Goal: Complete application form

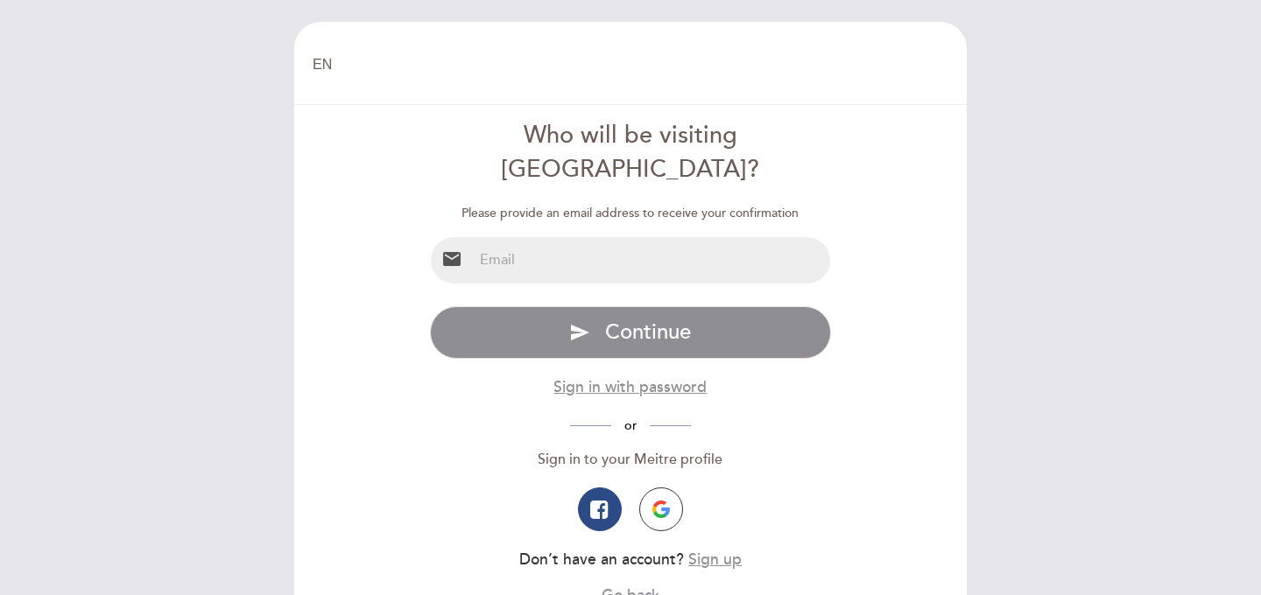
click at [592, 237] on input "email" at bounding box center [652, 260] width 358 height 46
type input "[PERSON_NAME][EMAIL_ADDRESS][DOMAIN_NAME]"
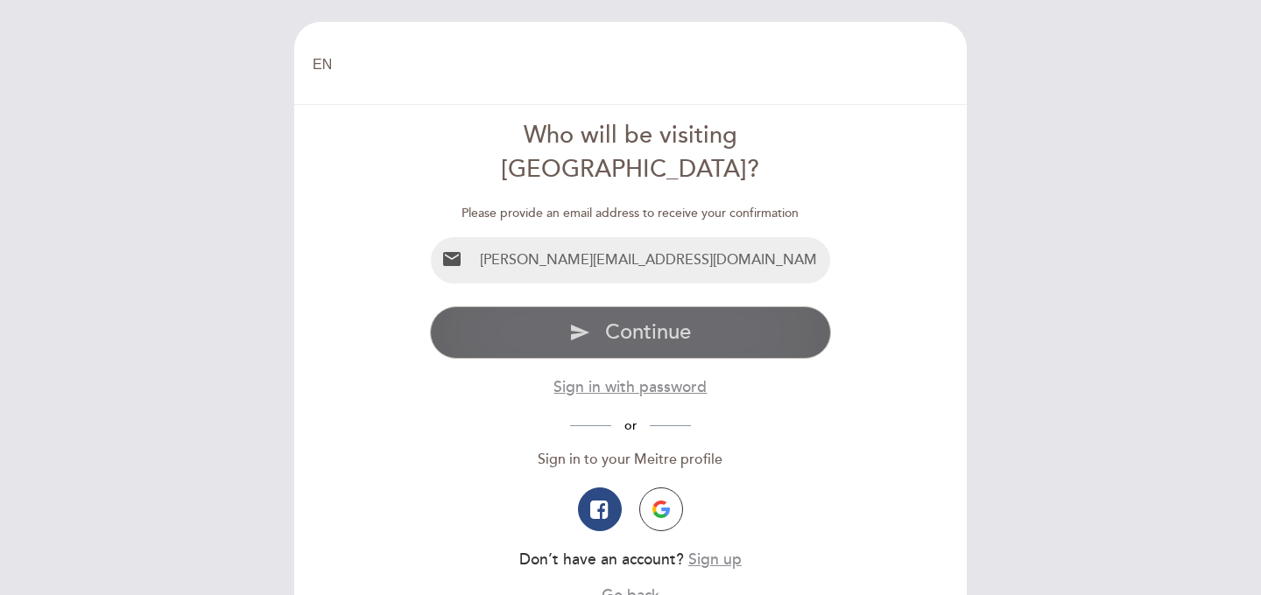
click at [594, 312] on button "send Continue" at bounding box center [631, 332] width 402 height 53
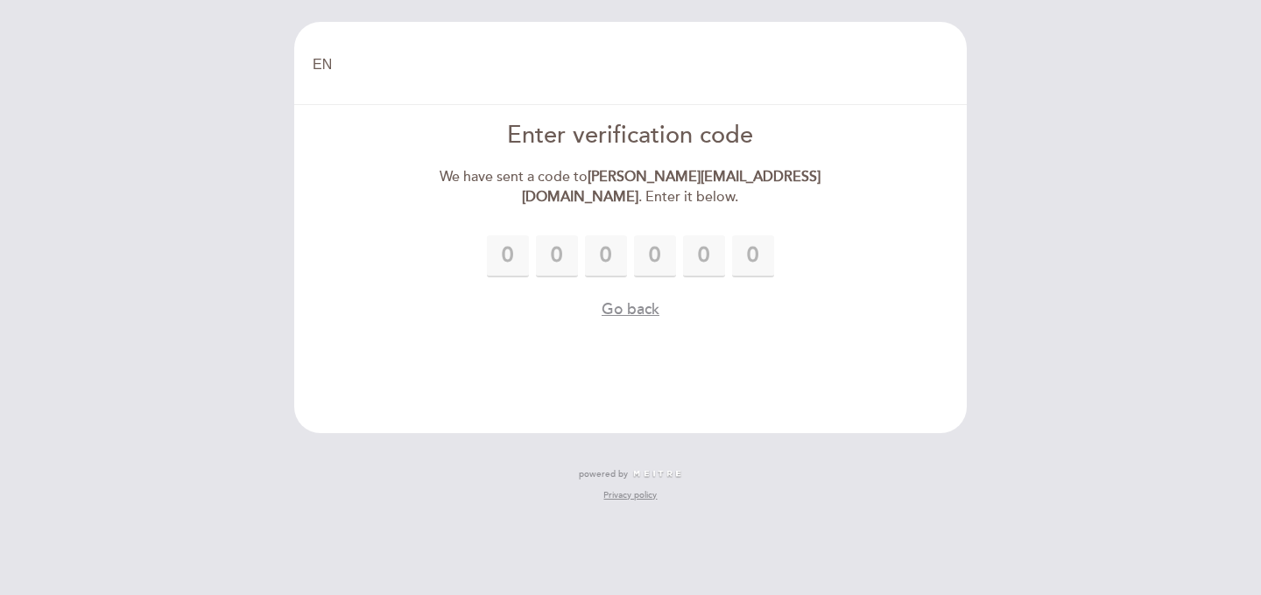
type input "4"
type input "7"
type input "6"
type input "1"
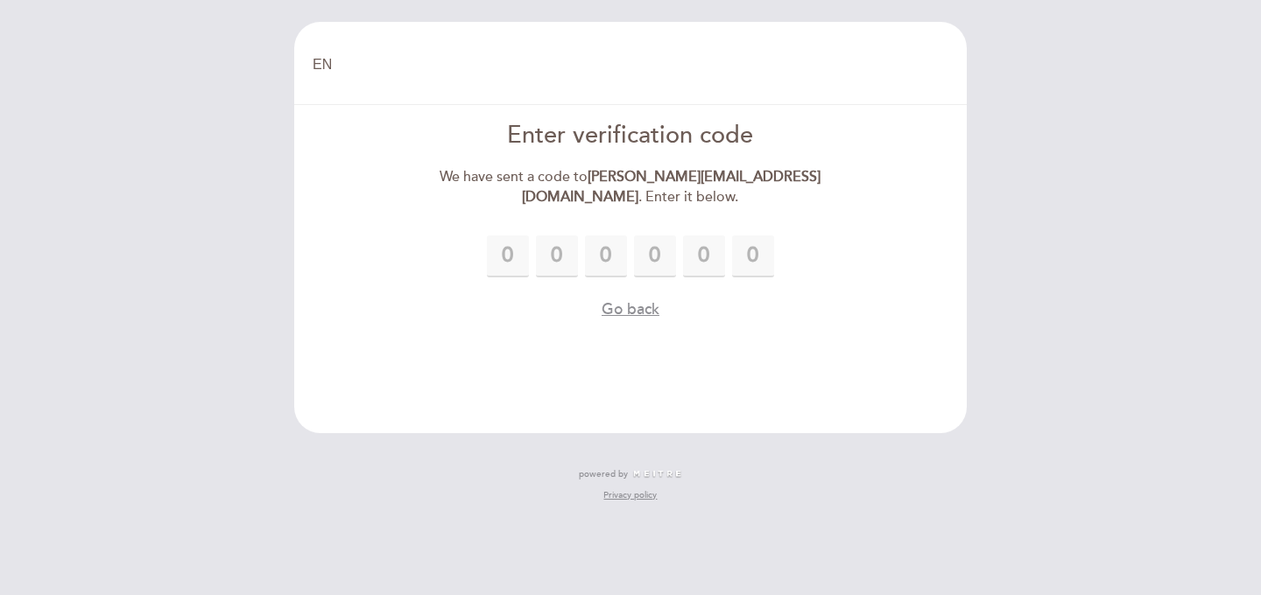
type input "6"
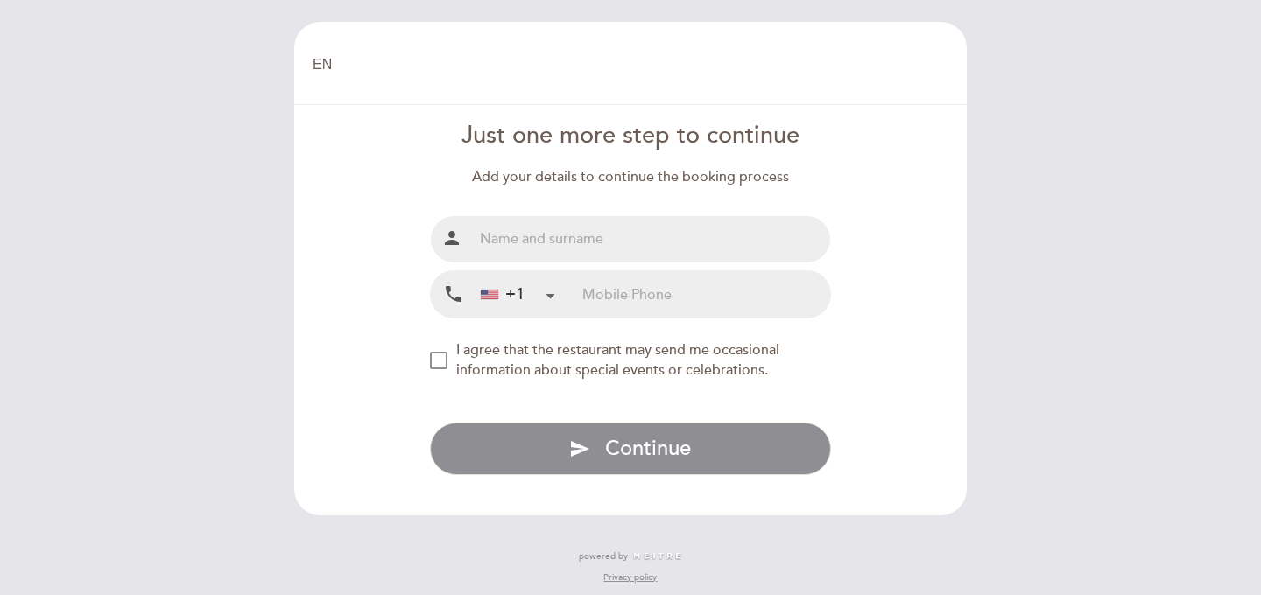
click at [632, 245] on input "text" at bounding box center [652, 239] width 358 height 46
type input "[PERSON_NAME]"
click at [586, 295] on input "tel" at bounding box center [706, 294] width 248 height 46
paste input "[PHONE_NUMBER]"
drag, startPoint x: 630, startPoint y: 292, endPoint x: 599, endPoint y: 292, distance: 31.5
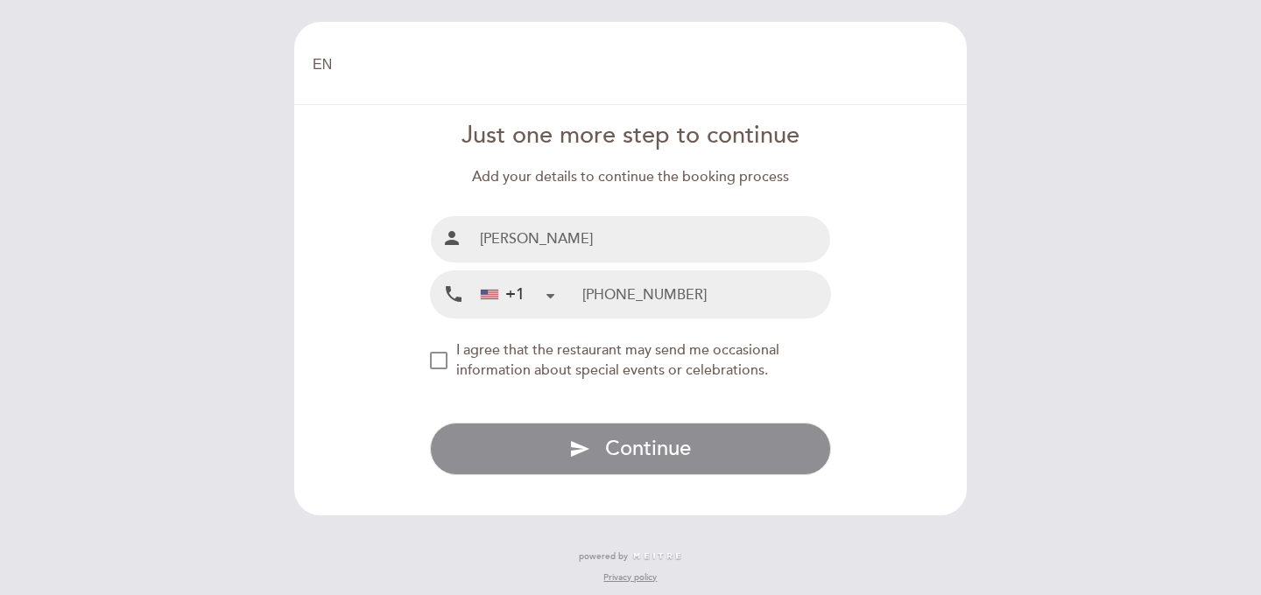
click at [599, 292] on input "[PHONE_NUMBER]" at bounding box center [706, 294] width 248 height 46
click at [443, 361] on div "NEW_MODAL_AGREE_RESTAURANT_SEND_OCCASIONAL_INFO" at bounding box center [439, 361] width 18 height 18
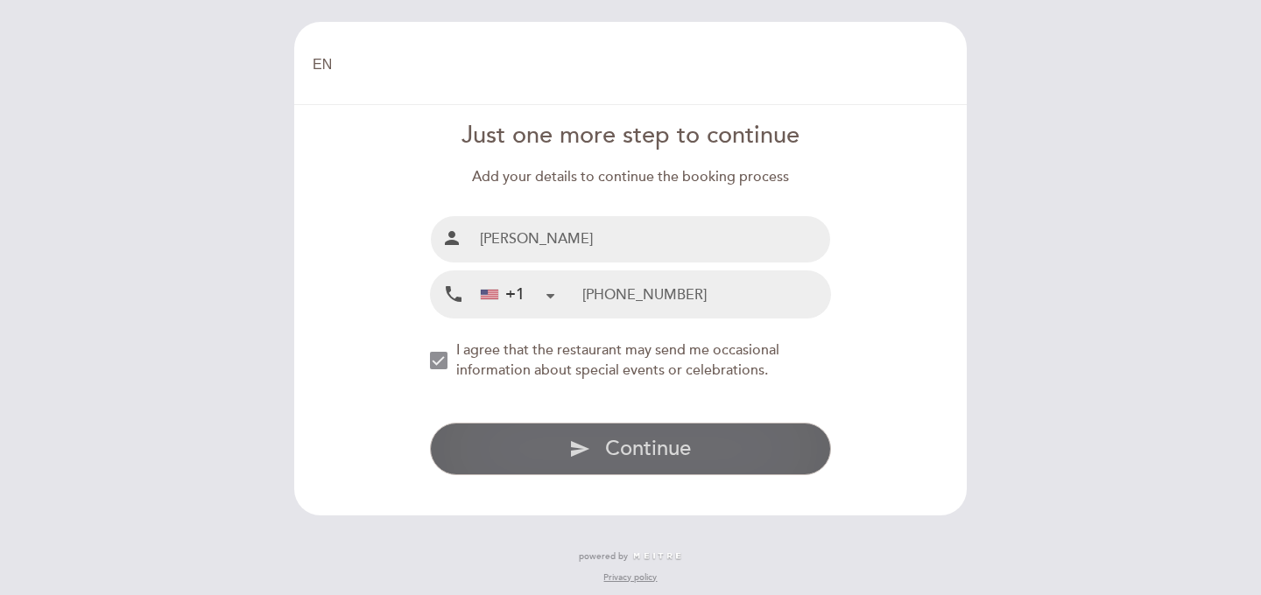
click at [575, 444] on icon "send" at bounding box center [579, 449] width 21 height 21
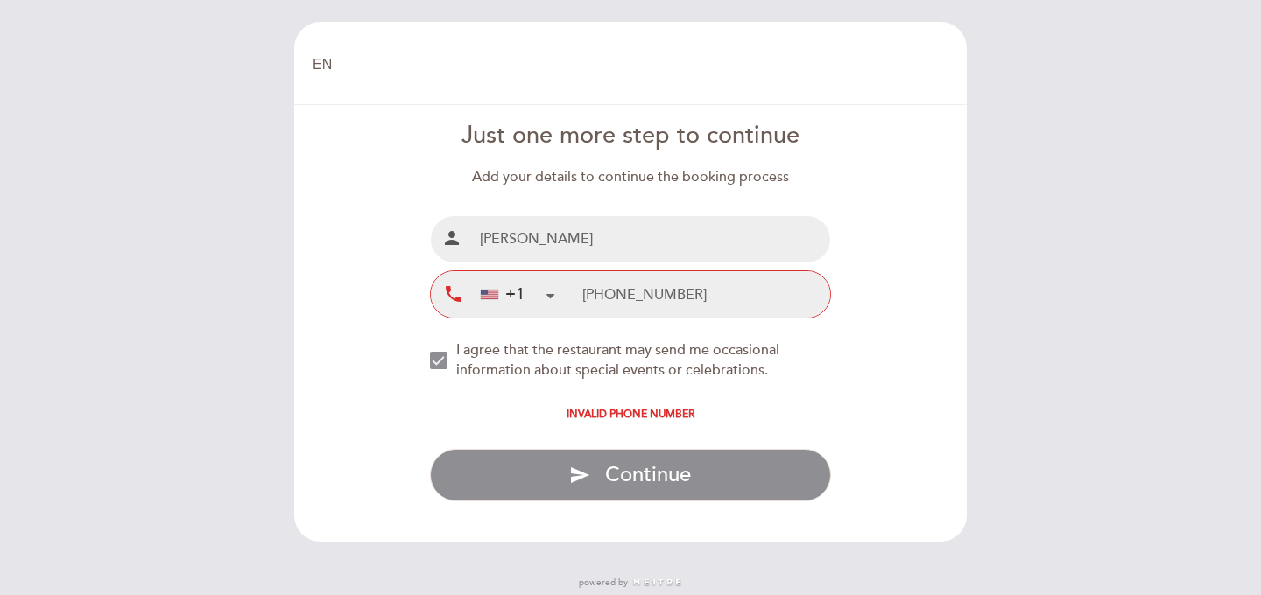
click at [607, 299] on input "[PHONE_NUMBER]" at bounding box center [706, 294] width 248 height 46
click at [619, 295] on input "[PHONE_NUMBER]" at bounding box center [706, 294] width 248 height 46
click at [644, 293] on input "310) 804-1925" at bounding box center [706, 294] width 248 height 46
click at [671, 296] on input "[PHONE_NUMBER]" at bounding box center [706, 294] width 248 height 46
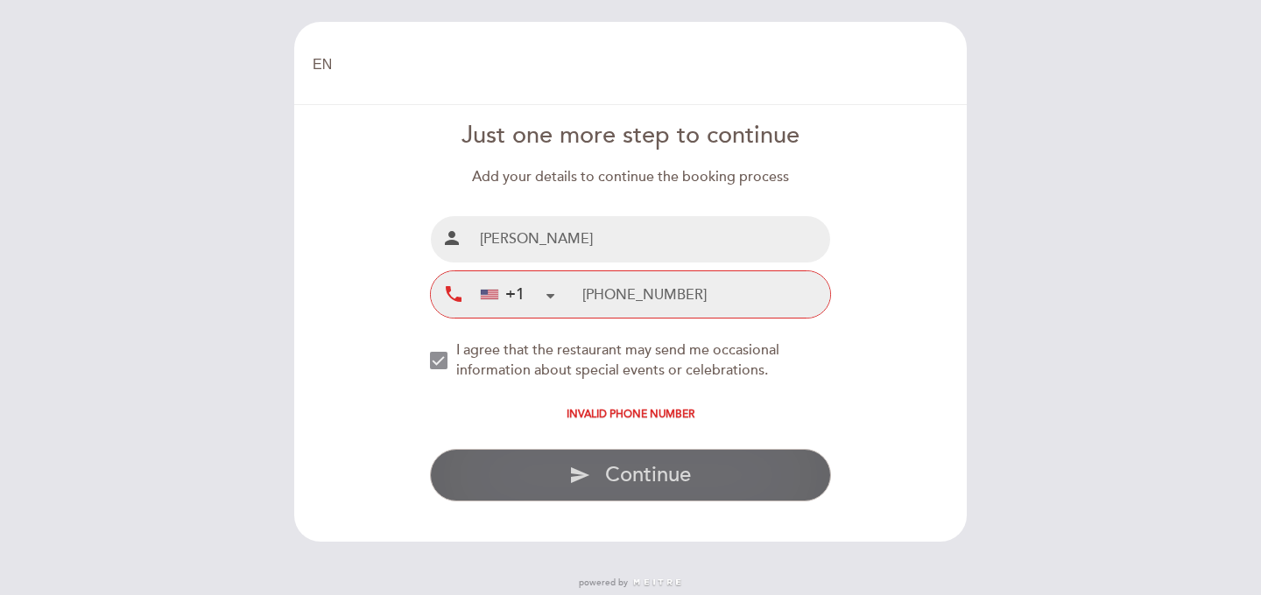
click at [640, 473] on span "Continue" at bounding box center [648, 474] width 86 height 25
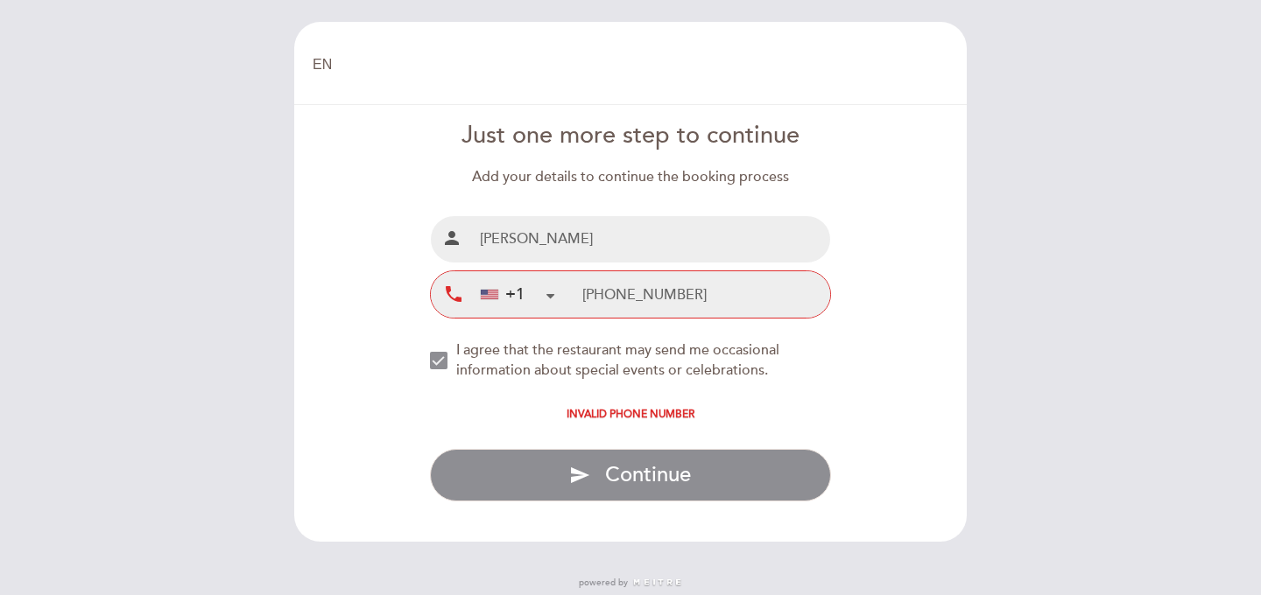
click at [861, 410] on form "Just one more step to continue Add your details to continue the booking process…" at bounding box center [630, 310] width 648 height 383
click at [617, 292] on input "[PHONE_NUMBER]" at bounding box center [706, 294] width 248 height 46
click at [614, 293] on input "[PHONE_NUMBER]" at bounding box center [706, 294] width 248 height 46
type input "[PHONE_NUMBER]"
click at [804, 351] on div "I agree that the restaurant may send me occasional information about special ev…" at bounding box center [644, 361] width 376 height 40
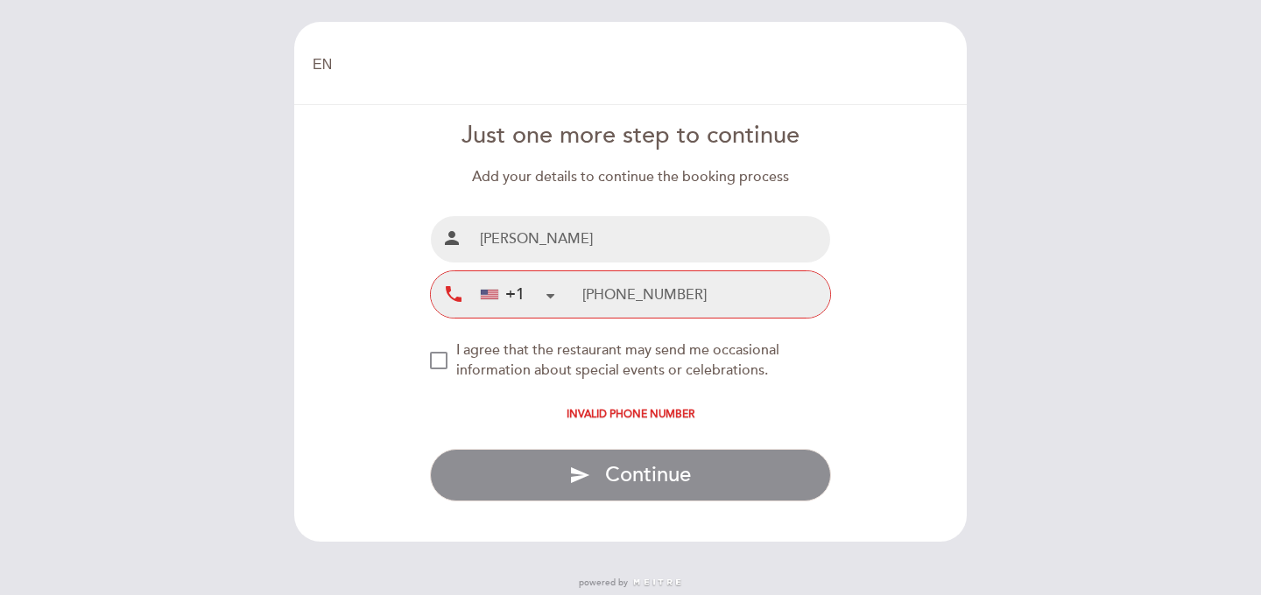
click at [741, 295] on input "[PHONE_NUMBER]" at bounding box center [706, 294] width 248 height 46
click at [668, 235] on input "[PERSON_NAME]" at bounding box center [652, 239] width 358 height 46
click at [724, 297] on input "[PHONE_NUMBER]" at bounding box center [706, 294] width 248 height 46
click at [520, 295] on div "+1" at bounding box center [503, 295] width 44 height 23
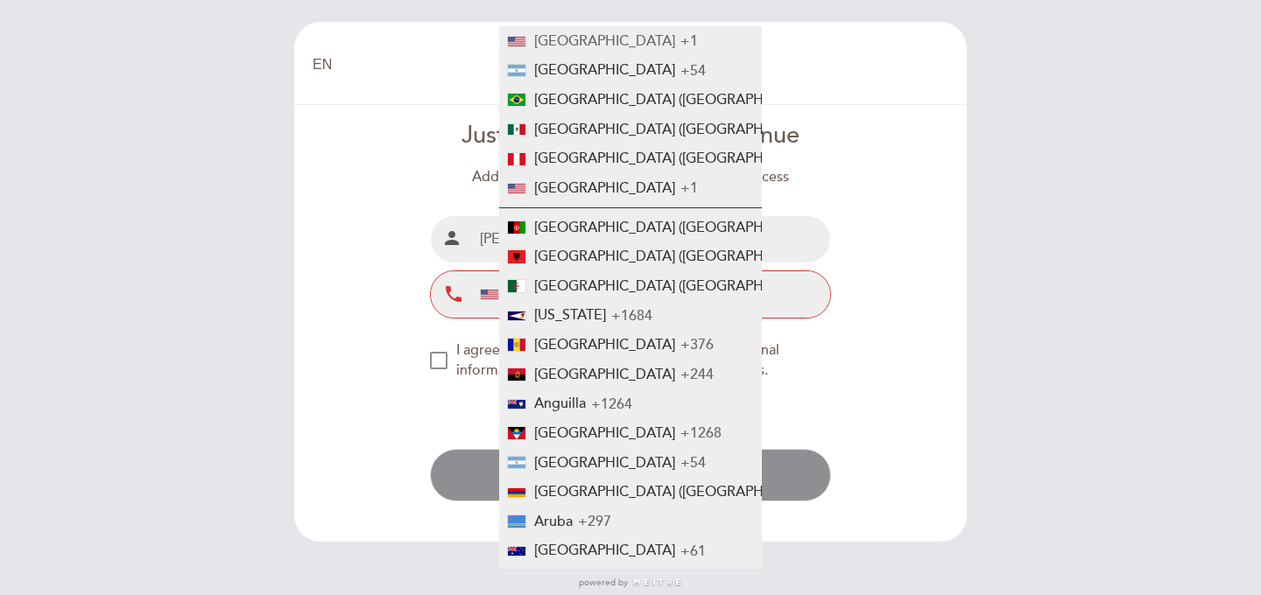
click at [576, 34] on span "[GEOGRAPHIC_DATA]" at bounding box center [604, 41] width 141 height 18
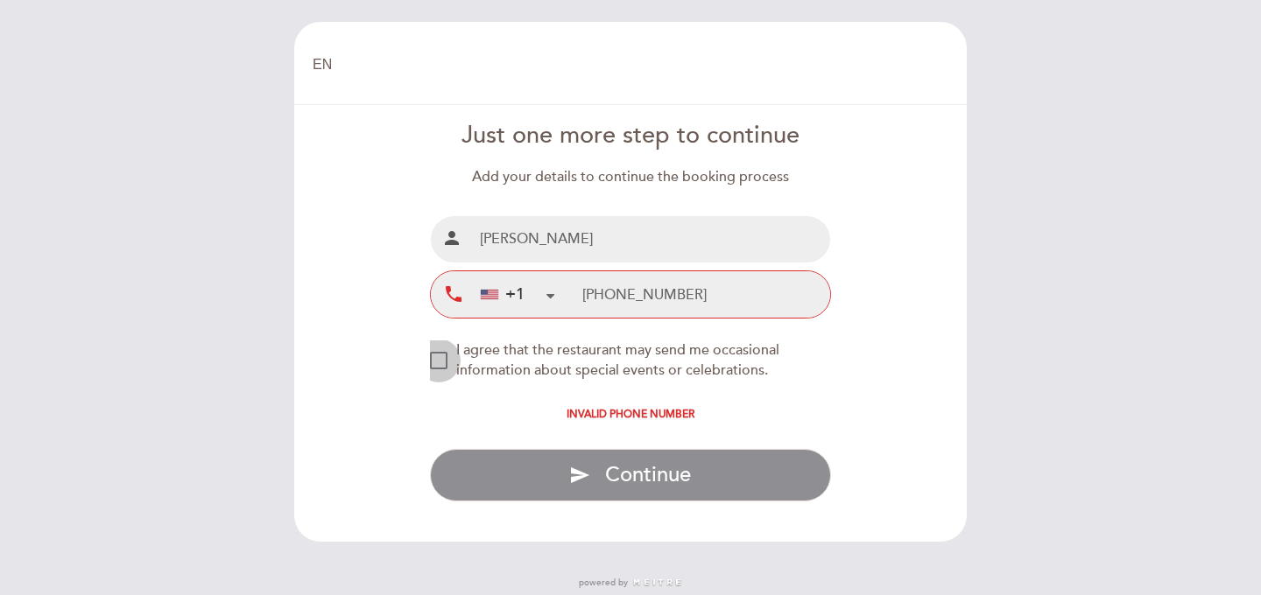
click at [443, 356] on div "NEW_MODAL_AGREE_RESTAURANT_SEND_OCCASIONAL_INFO" at bounding box center [439, 361] width 18 height 18
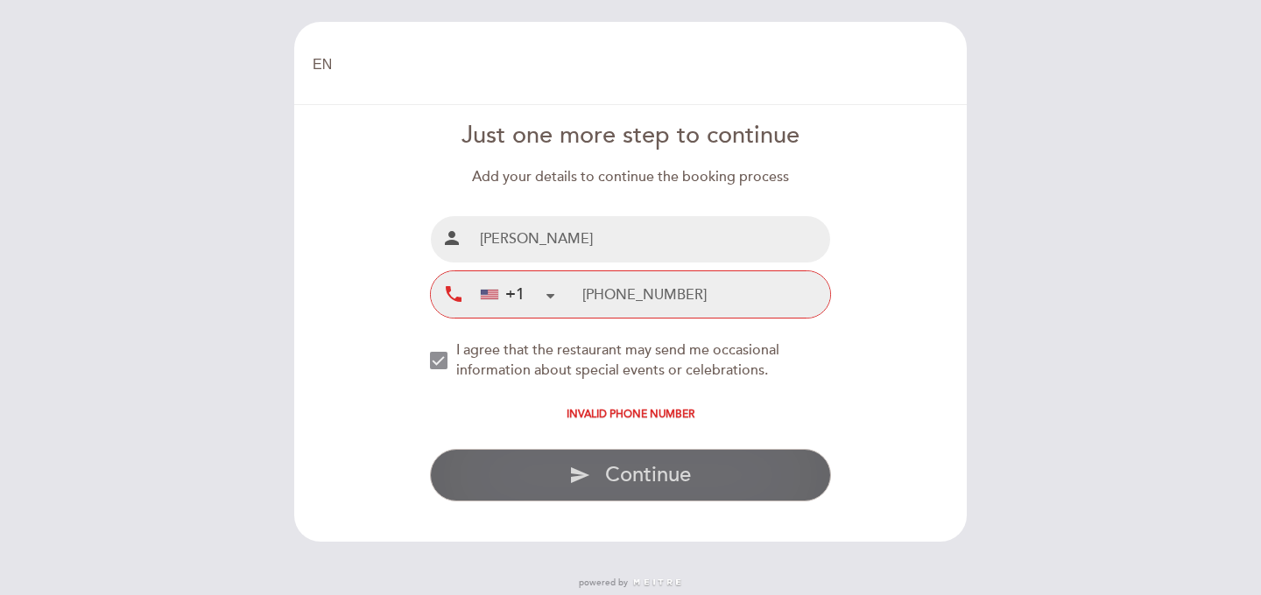
click at [515, 469] on button "send Continue" at bounding box center [631, 475] width 402 height 53
